Goal: Transaction & Acquisition: Download file/media

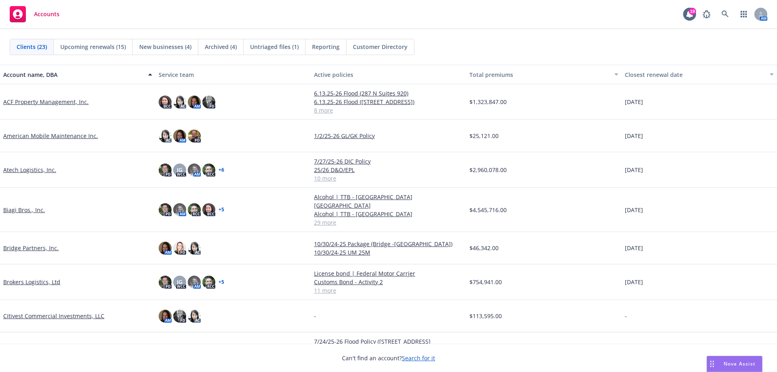
click at [30, 206] on link "Biagi Bros., Inc." at bounding box center [24, 210] width 42 height 8
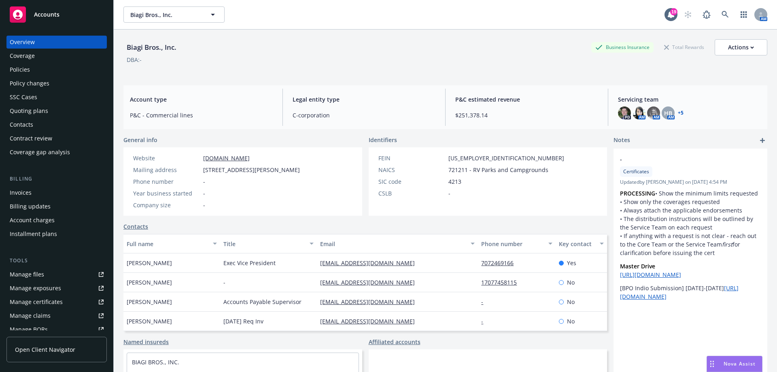
click at [52, 66] on div "Policies" at bounding box center [57, 69] width 94 height 13
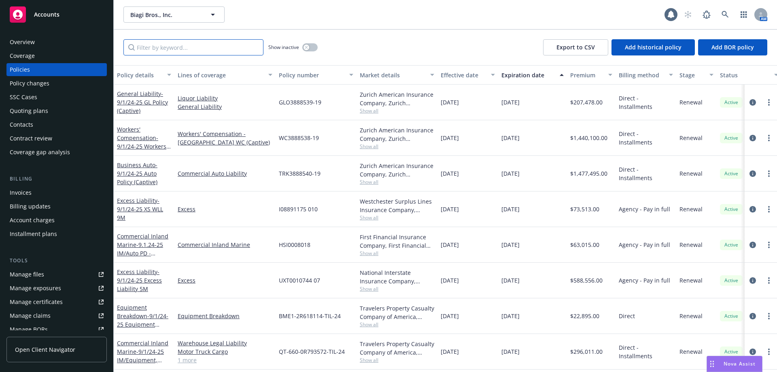
click at [183, 46] on input "Filter by keyword..." at bounding box center [193, 47] width 140 height 16
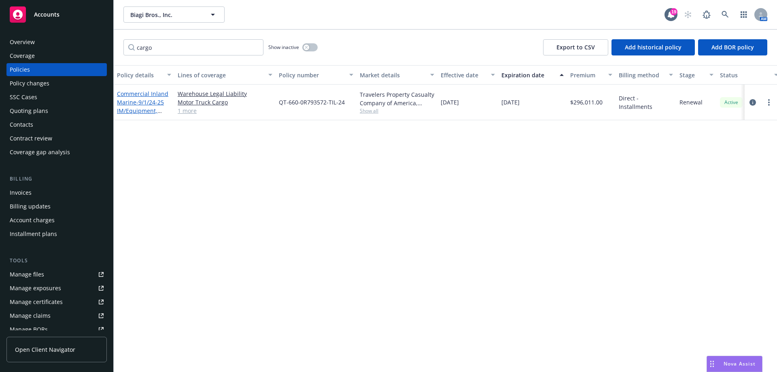
click at [148, 97] on link "Commercial Inland Marine - 9/1/24-25 IM/Equipment, WLL, MTC" at bounding box center [142, 106] width 51 height 33
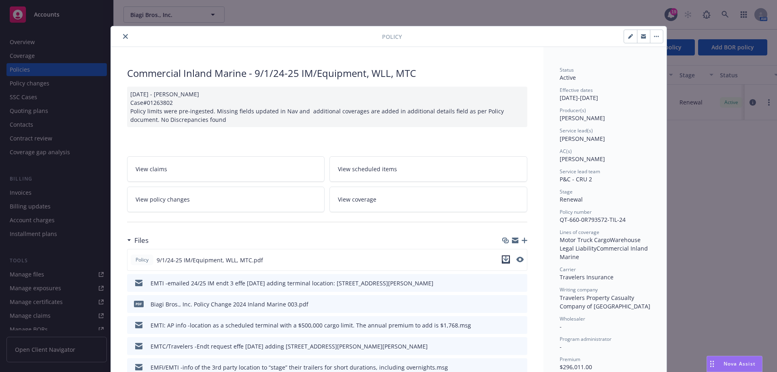
click at [503, 259] on icon "download file" at bounding box center [505, 258] width 5 height 5
click at [124, 36] on icon "close" at bounding box center [125, 36] width 5 height 5
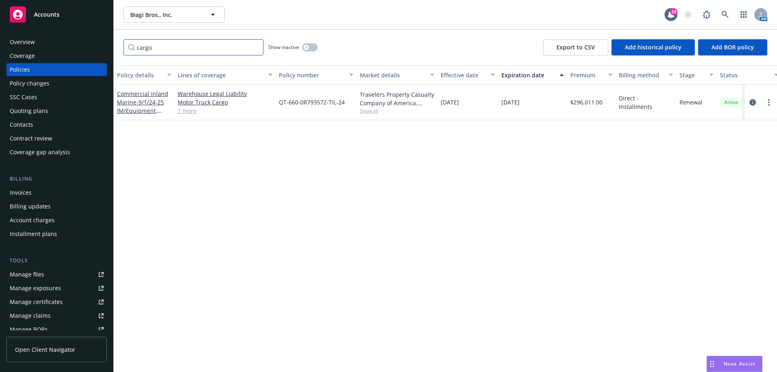
drag, startPoint x: 159, startPoint y: 48, endPoint x: 96, endPoint y: 49, distance: 63.5
click at [96, 49] on div "Accounts Overview Coverage Policies Policy changes SSC Cases Quoting plans Cont…" at bounding box center [388, 186] width 777 height 372
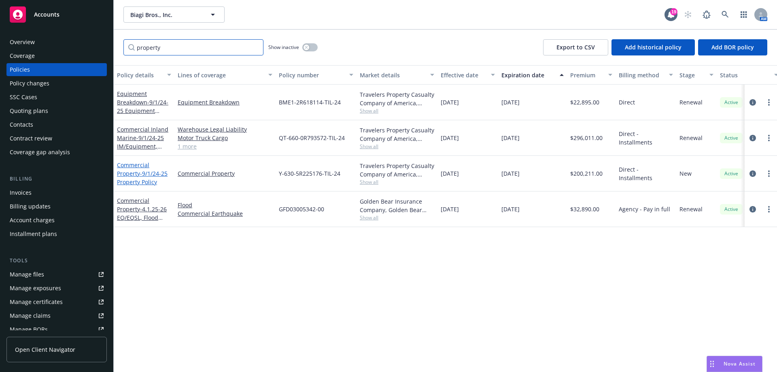
type input "property"
click at [148, 170] on span "- 9/1/24-25 Property Policy" at bounding box center [142, 178] width 51 height 16
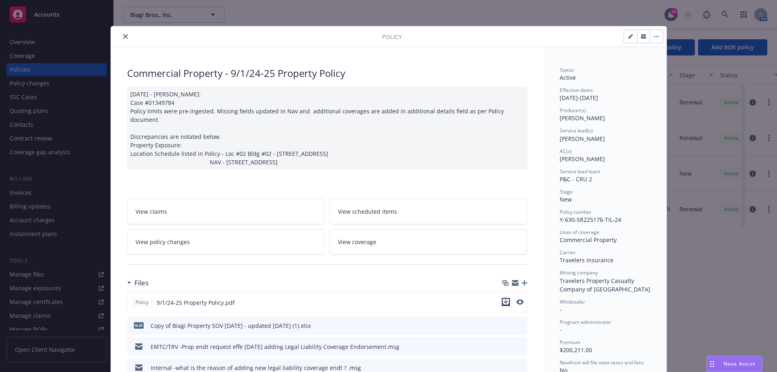
click at [503, 299] on icon "download file" at bounding box center [506, 302] width 6 height 6
click at [124, 37] on icon "close" at bounding box center [125, 36] width 5 height 5
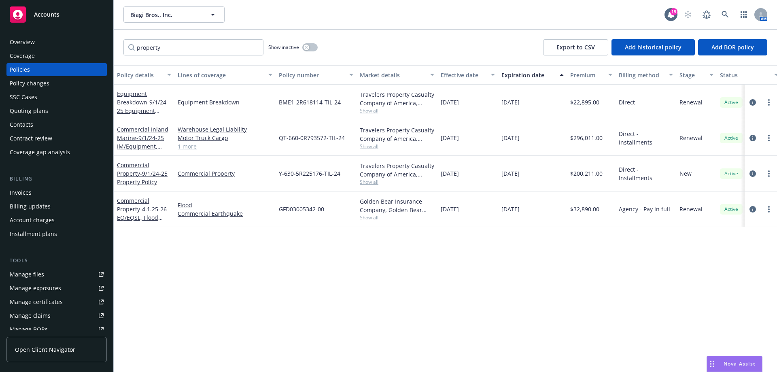
click at [62, 17] on div "Accounts" at bounding box center [57, 14] width 94 height 16
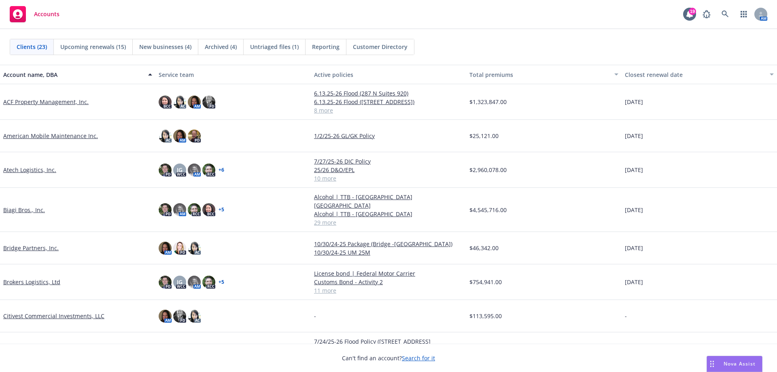
click at [27, 97] on div "ACF Property Management, Inc." at bounding box center [77, 102] width 155 height 36
click at [27, 100] on link "ACF Property Management, Inc." at bounding box center [45, 102] width 85 height 8
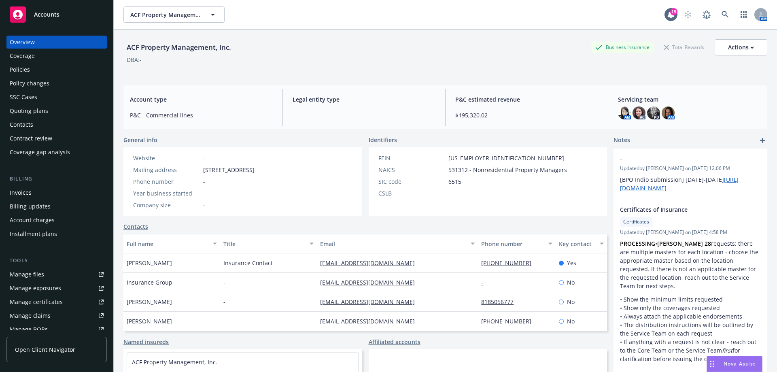
click at [47, 70] on div "Policies" at bounding box center [57, 69] width 94 height 13
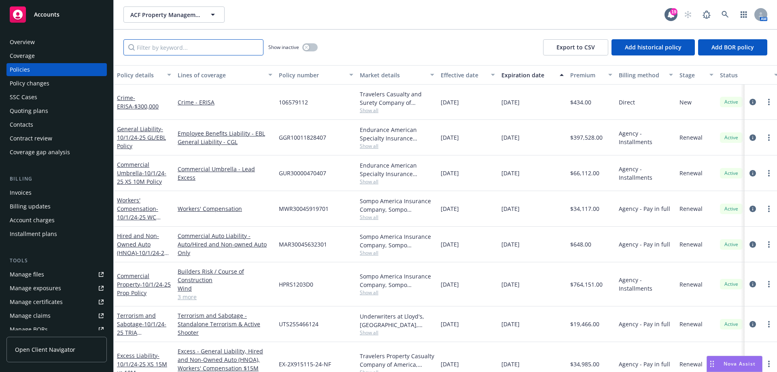
click at [149, 45] on input "Filter by keyword..." at bounding box center [193, 47] width 140 height 16
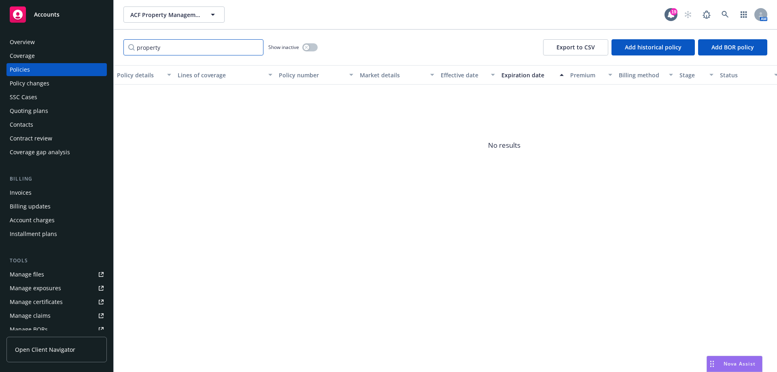
type input "property"
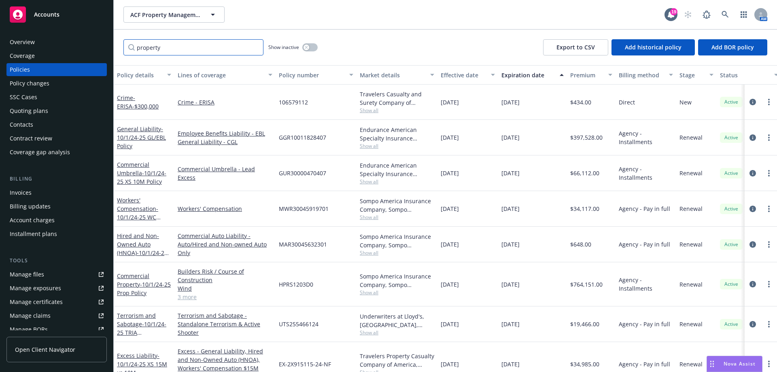
click at [208, 40] on input "property" at bounding box center [193, 47] width 140 height 16
click at [140, 285] on span "- 10/1/24-25 Prop Policy" at bounding box center [144, 288] width 54 height 16
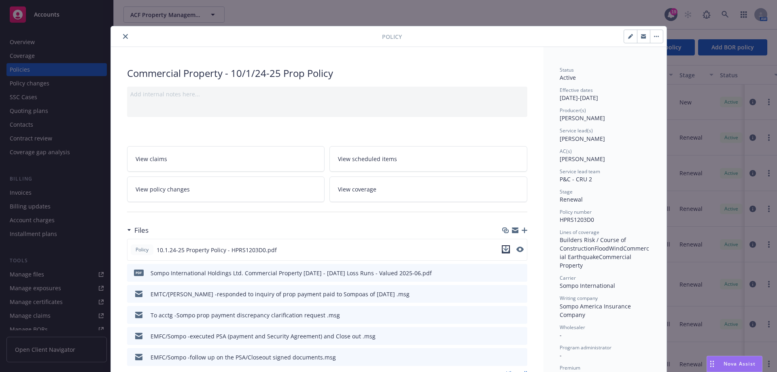
click at [503, 248] on icon "download file" at bounding box center [506, 249] width 6 height 6
click at [120, 31] on div "Policy" at bounding box center [389, 36] width 556 height 21
click at [121, 32] on button "close" at bounding box center [126, 37] width 10 height 10
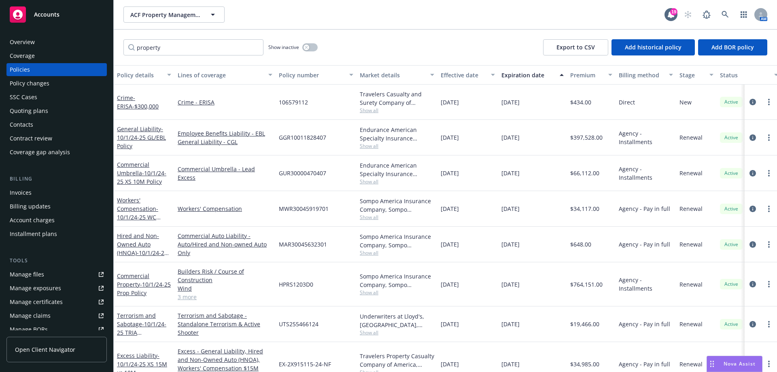
click at [120, 37] on div "property Show inactive Export to CSV Add historical policy Add BOR policy" at bounding box center [445, 48] width 663 height 36
